Goal: Information Seeking & Learning: Compare options

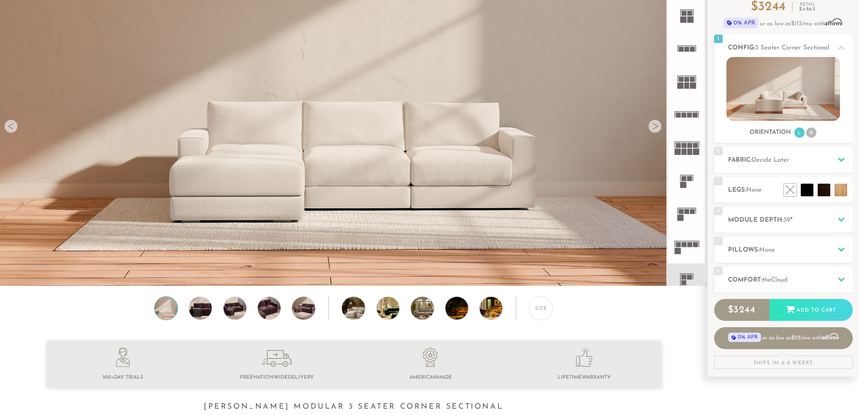
scroll to position [10069, 852]
click at [682, 210] on rect at bounding box center [681, 211] width 5 height 5
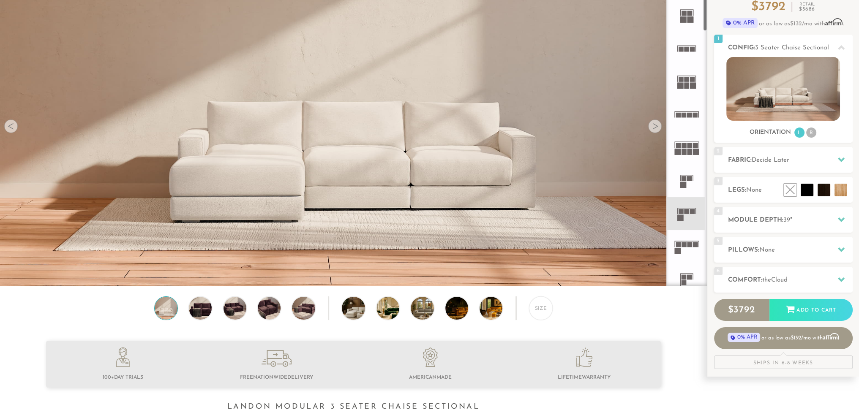
click at [682, 214] on icon at bounding box center [686, 213] width 33 height 33
click at [688, 213] on rect at bounding box center [686, 211] width 5 height 5
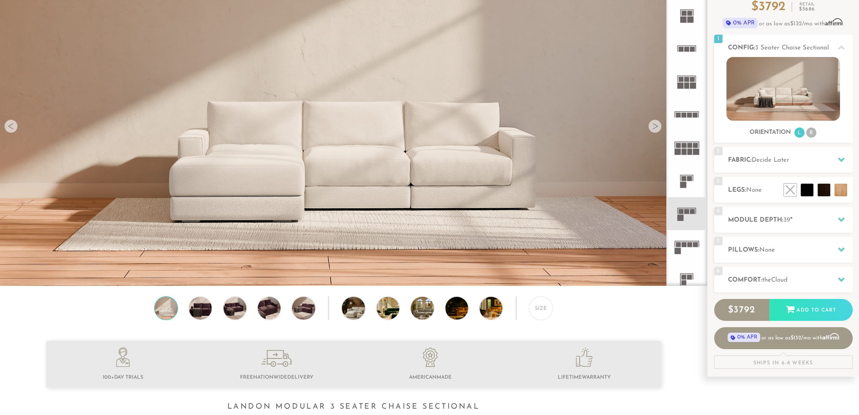
click at [688, 213] on rect at bounding box center [686, 211] width 5 height 5
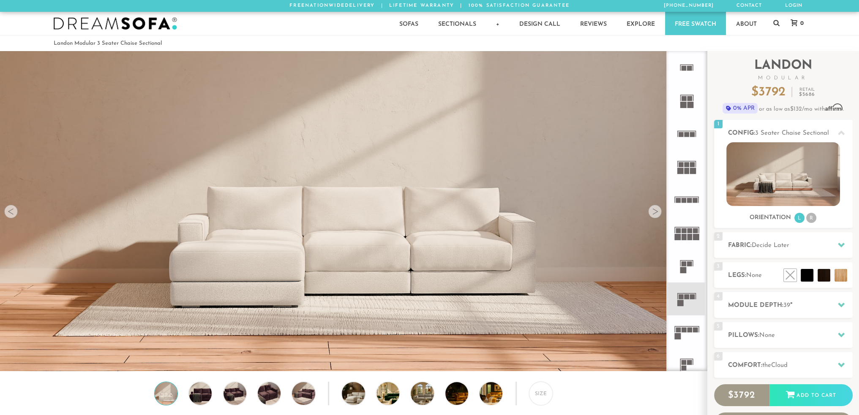
click at [690, 266] on rect at bounding box center [689, 264] width 5 height 5
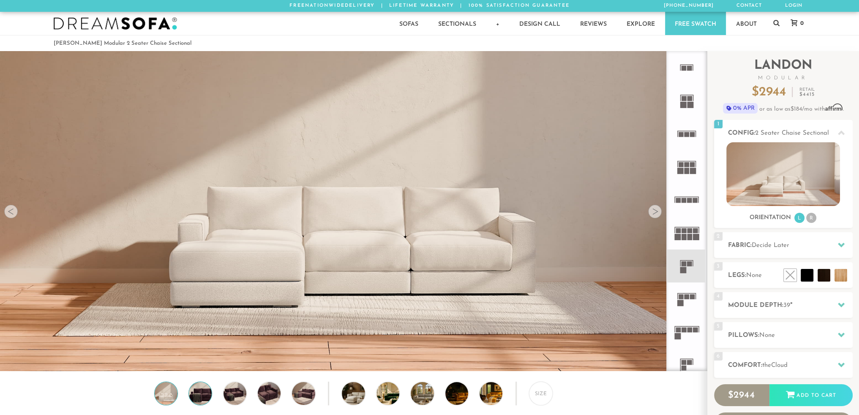
click at [198, 404] on img at bounding box center [200, 393] width 27 height 23
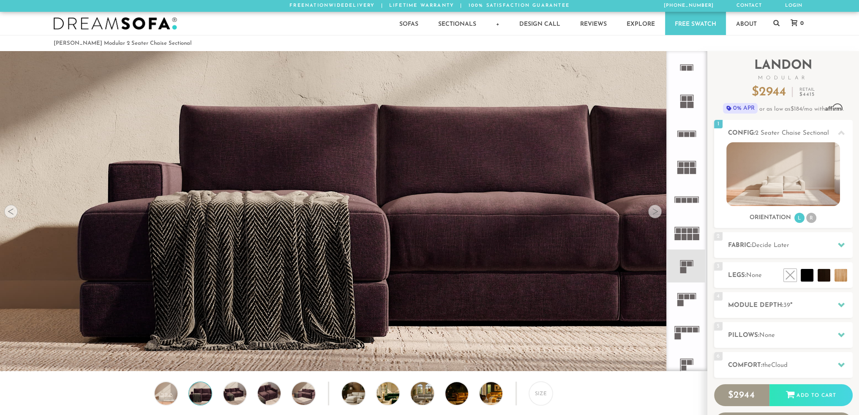
click at [223, 398] on div "Size" at bounding box center [353, 396] width 707 height 28
click at [236, 395] on img at bounding box center [234, 393] width 27 height 23
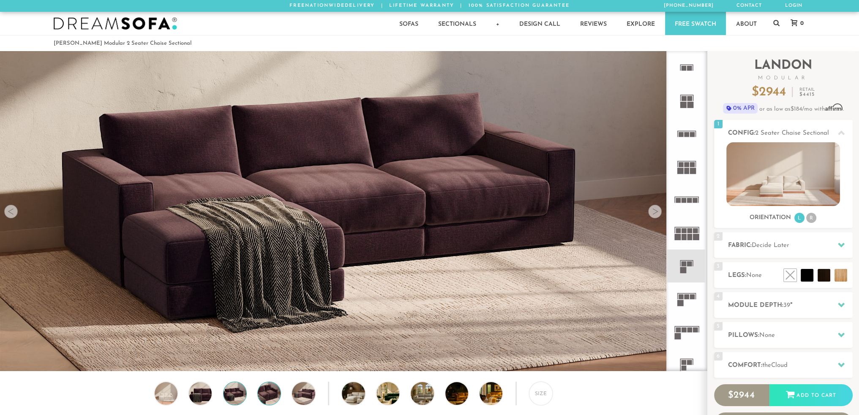
click at [273, 390] on img at bounding box center [269, 393] width 27 height 23
